Goal: Find specific page/section: Locate a particular part of the current website

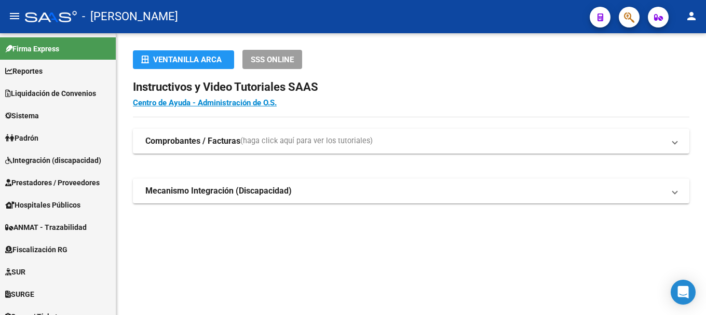
click at [640, 16] on mat-toolbar "menu - osetya person" at bounding box center [353, 16] width 706 height 33
click at [636, 13] on button "button" at bounding box center [629, 17] width 21 height 21
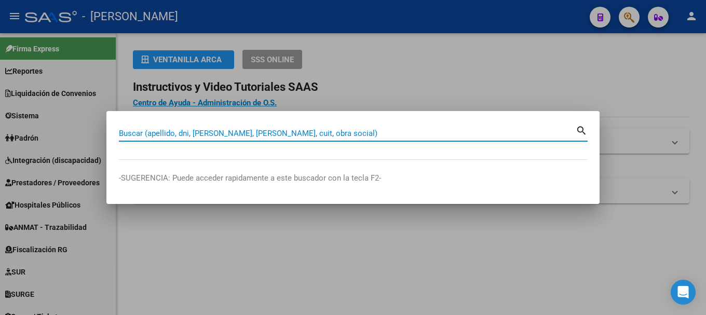
paste input "42096404"
type input "42096404"
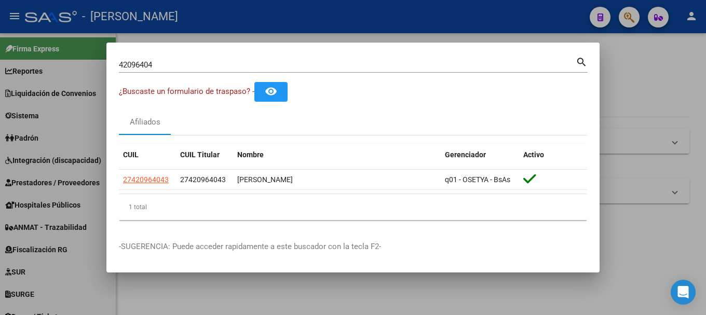
click at [116, 183] on mat-dialog-content "42096404 Buscar (apellido, dni, cuil, nro traspaso, cuit, obra social) search ¿…" at bounding box center [352, 141] width 493 height 173
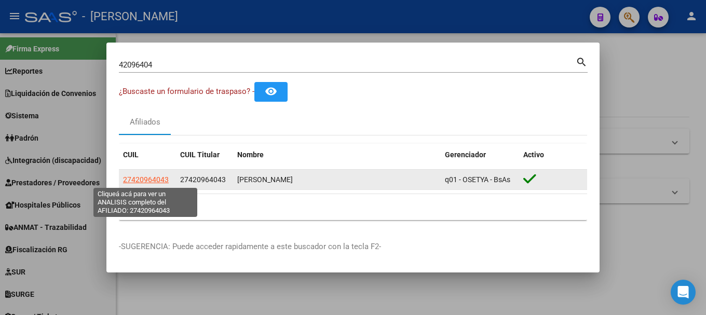
click at [142, 179] on span "27420964043" at bounding box center [146, 179] width 46 height 8
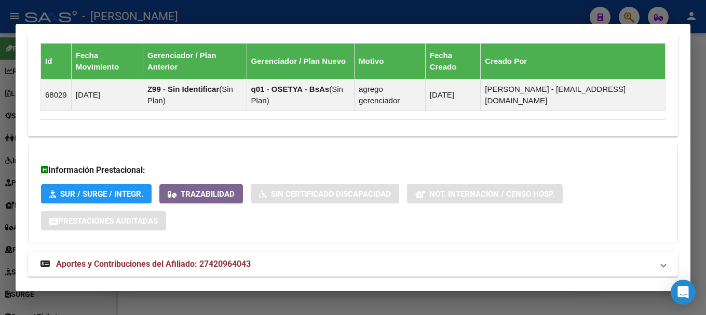
scroll to position [695, 0]
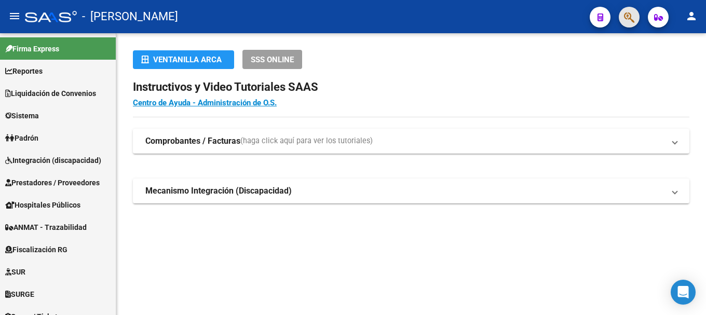
click at [634, 10] on span "button" at bounding box center [629, 17] width 10 height 21
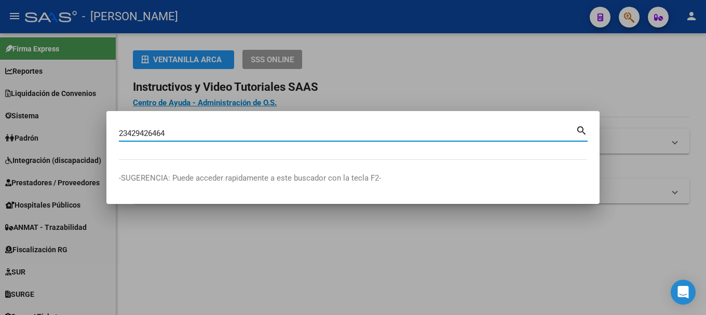
type input "23429426464"
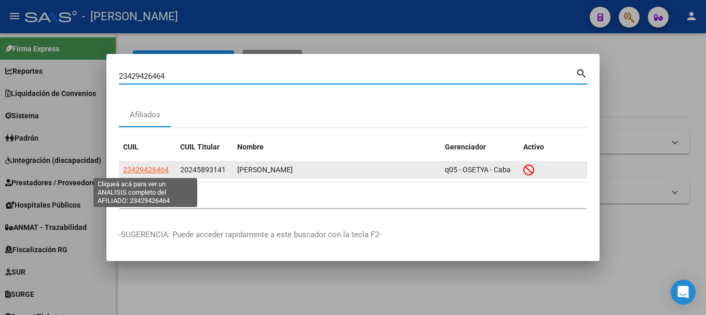
click at [153, 171] on span "23429426464" at bounding box center [146, 170] width 46 height 8
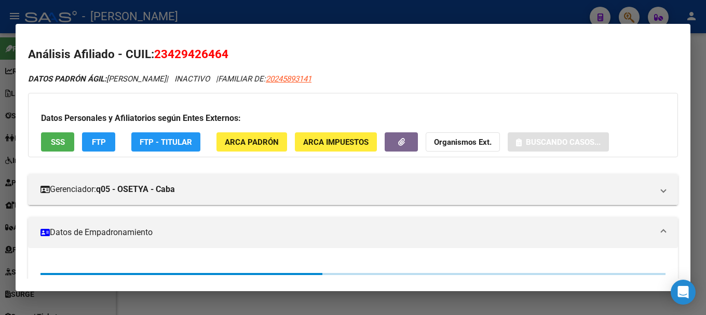
click at [217, 54] on span "23429426464" at bounding box center [191, 53] width 74 height 13
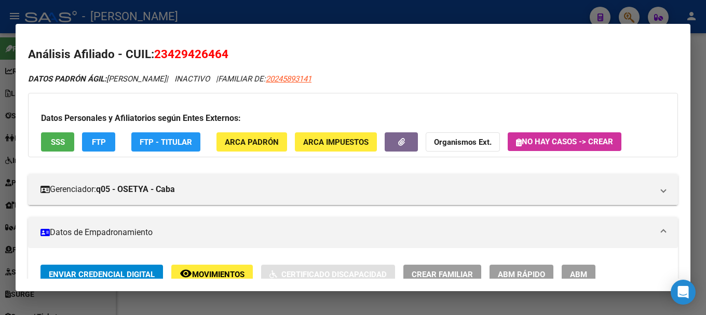
copy span "23429426464"
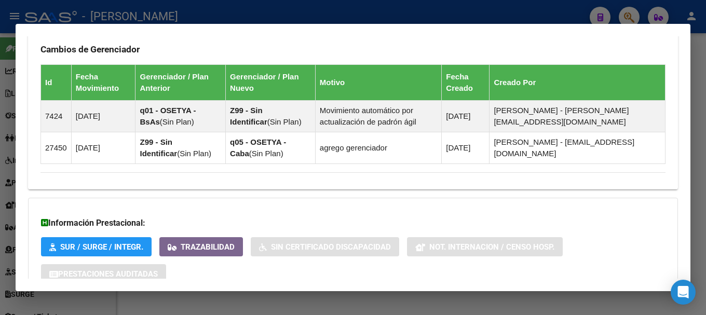
scroll to position [826, 0]
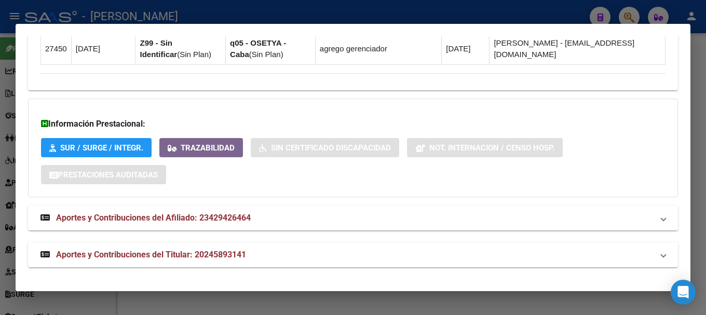
click at [283, 217] on mat-panel-title "Aportes y Contribuciones del Afiliado: 23429426464" at bounding box center [346, 218] width 612 height 12
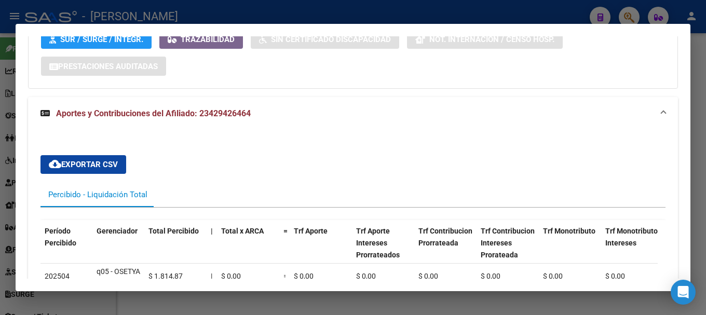
scroll to position [990, 0]
